Goal: Obtain resource: Download file/media

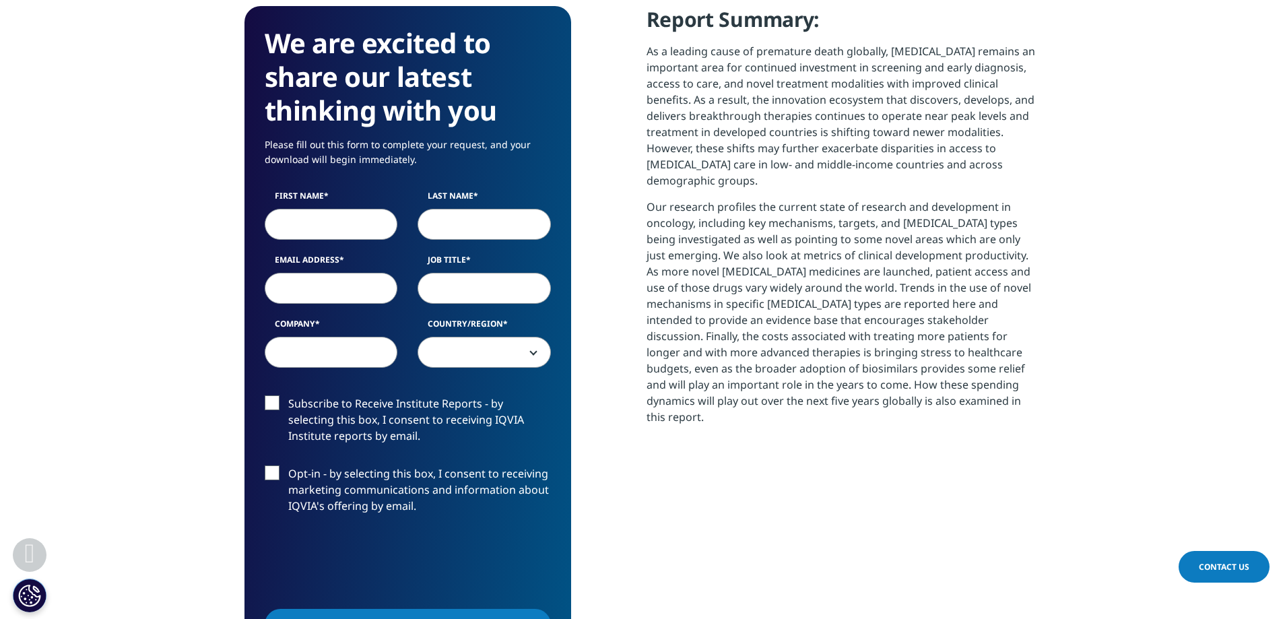
scroll to position [606, 0]
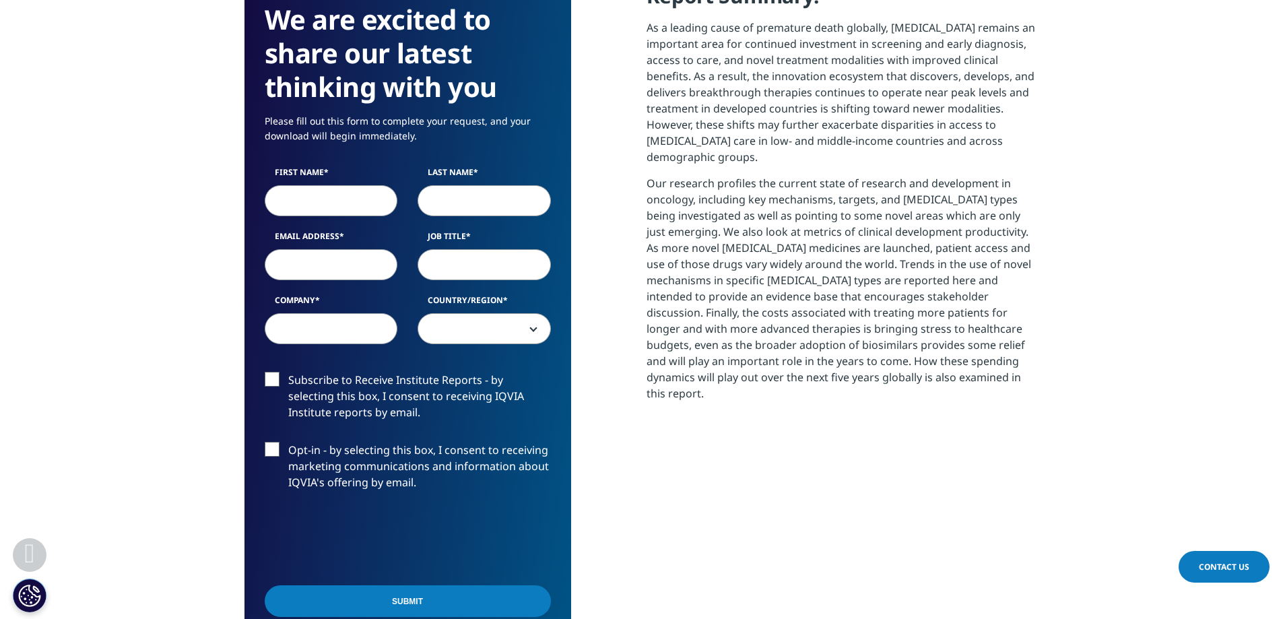
click at [326, 196] on input "First Name" at bounding box center [331, 200] width 133 height 31
type input "[PERSON_NAME]"
type input "ferlin"
select select "Italy"
click at [345, 270] on input "Email Address" at bounding box center [331, 264] width 133 height 31
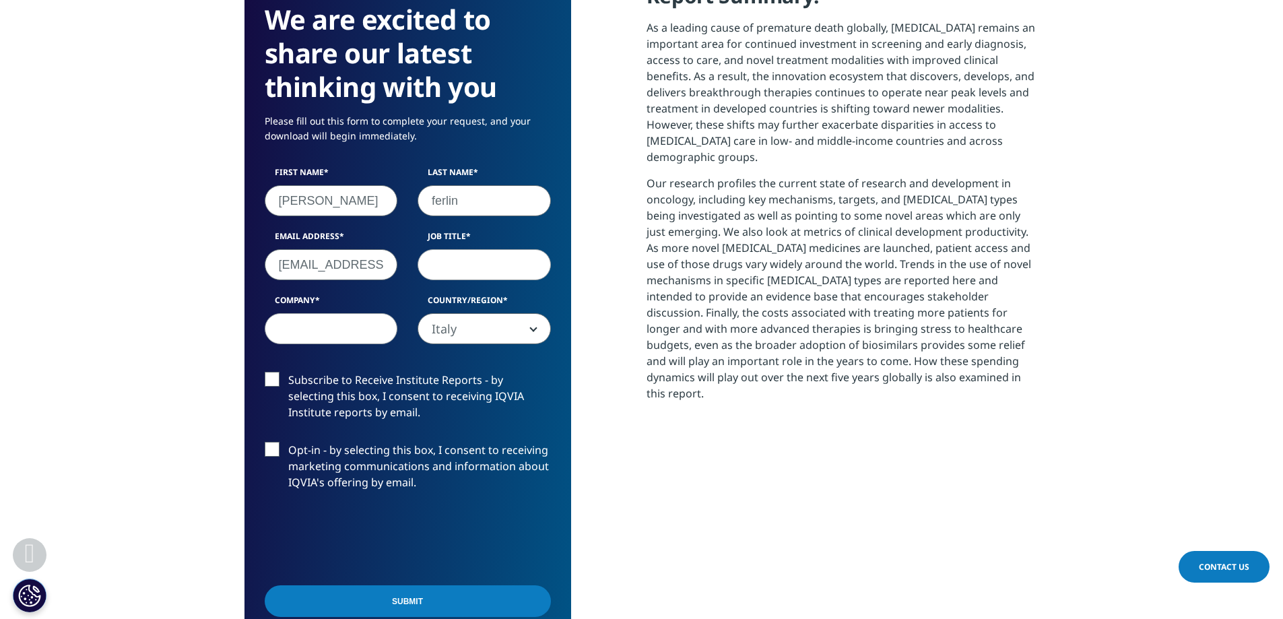
type input "[EMAIL_ADDRESS][DOMAIN_NAME]"
click at [456, 266] on input "Job Title" at bounding box center [484, 264] width 133 height 31
type input "ceo"
click at [361, 329] on input "Company" at bounding box center [331, 328] width 133 height 31
type input "sterling"
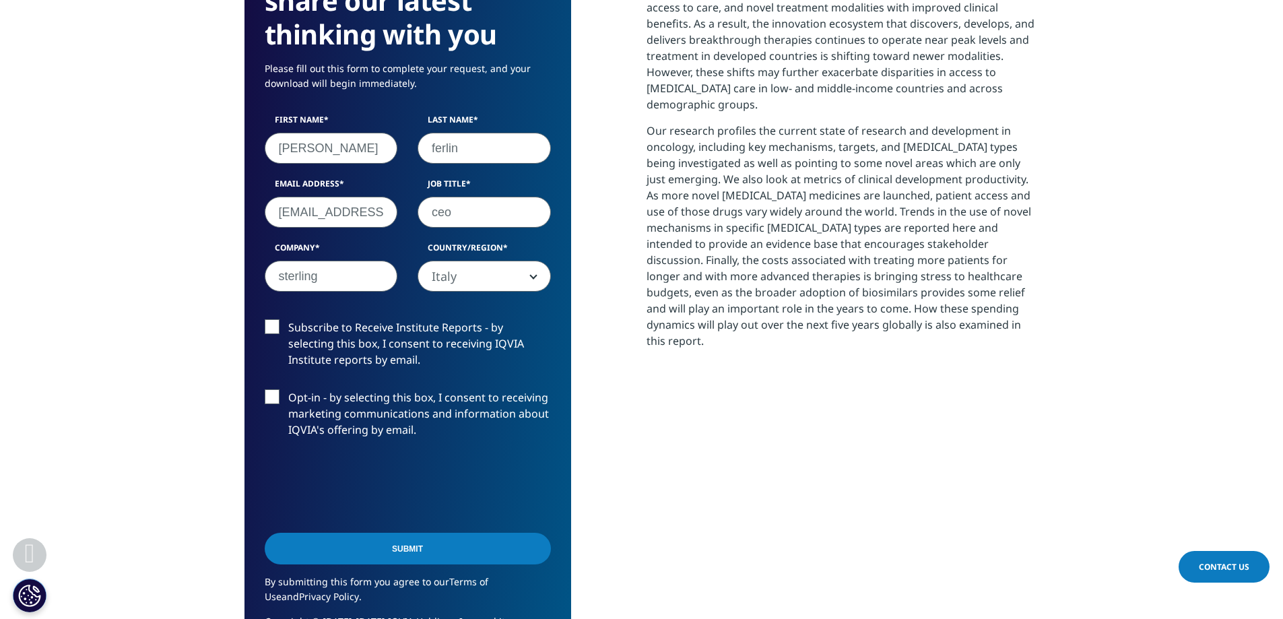
scroll to position [741, 0]
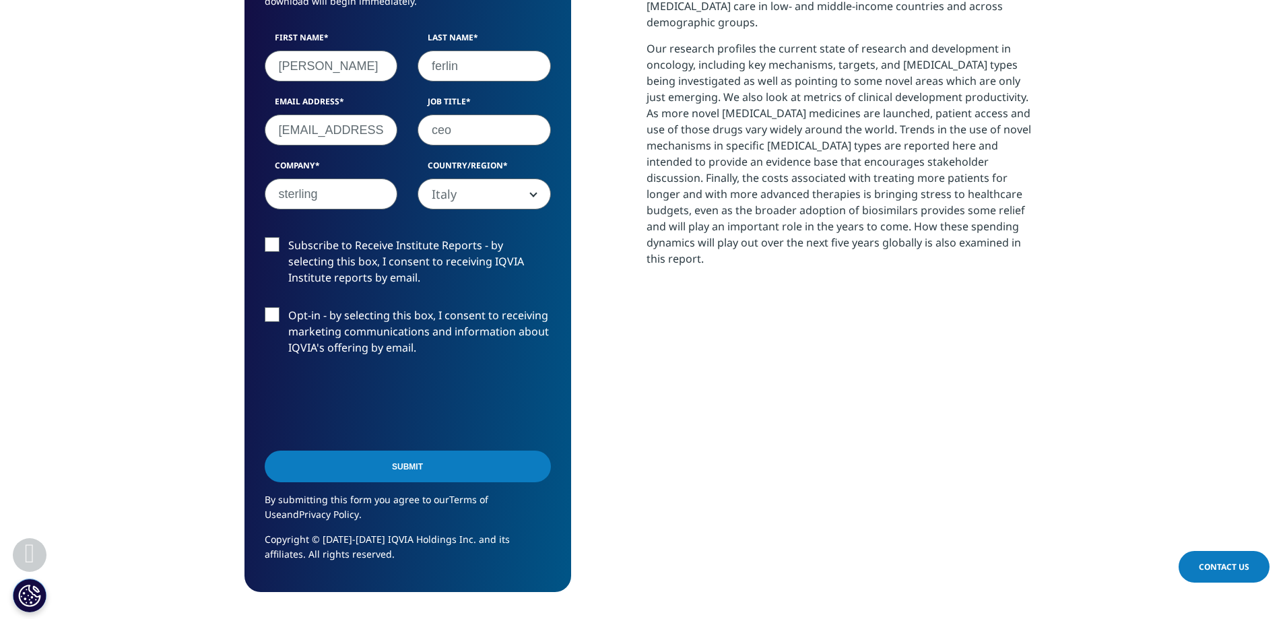
click at [439, 459] on input "Submit" at bounding box center [408, 467] width 286 height 32
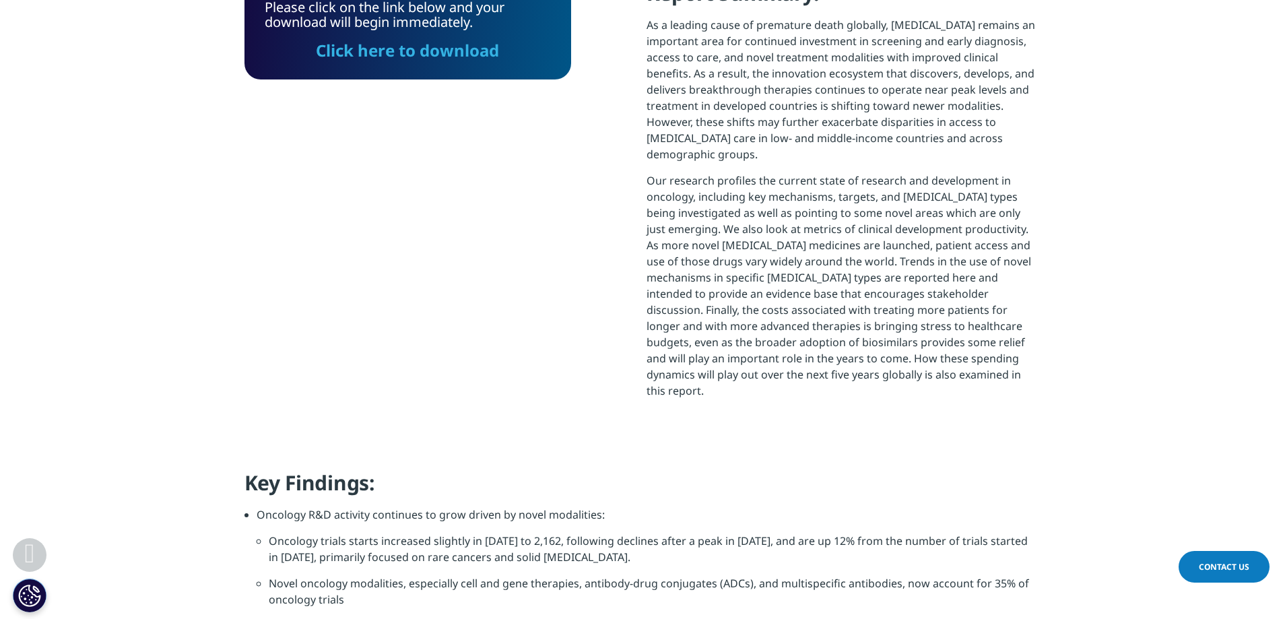
scroll to position [397, 795]
click at [472, 53] on link "Click here to download" at bounding box center [407, 50] width 183 height 22
